Goal: Navigation & Orientation: Find specific page/section

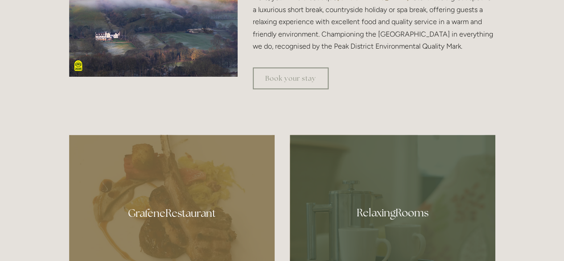
scroll to position [446, 0]
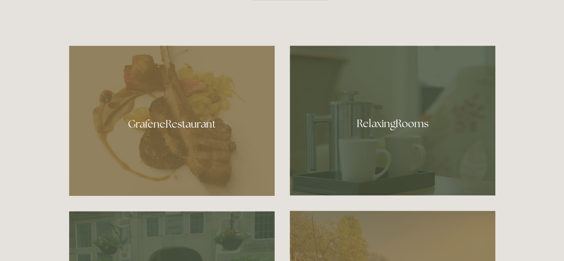
click at [158, 124] on div at bounding box center [172, 121] width 206 height 150
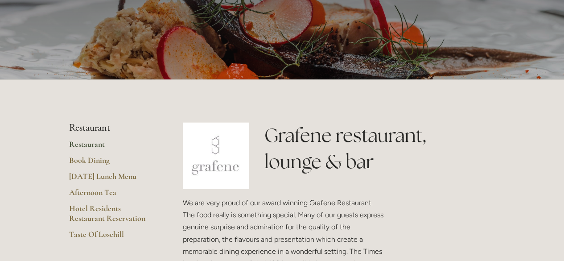
scroll to position [89, 0]
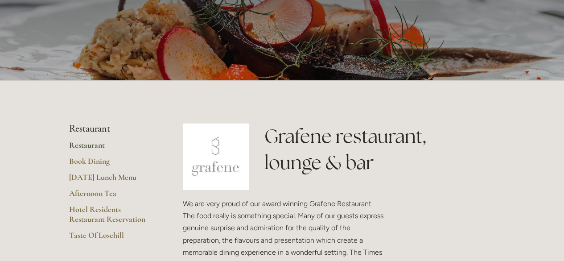
click at [87, 145] on link "Restaurant" at bounding box center [111, 148] width 85 height 16
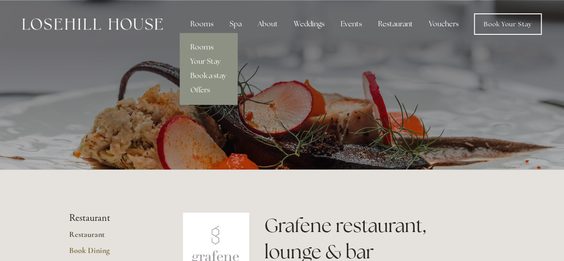
click at [199, 48] on link "Rooms" at bounding box center [209, 47] width 58 height 14
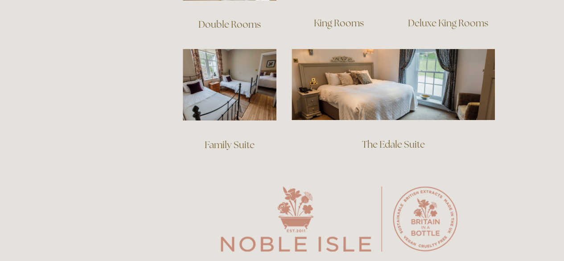
scroll to position [803, 0]
